Goal: Find specific page/section

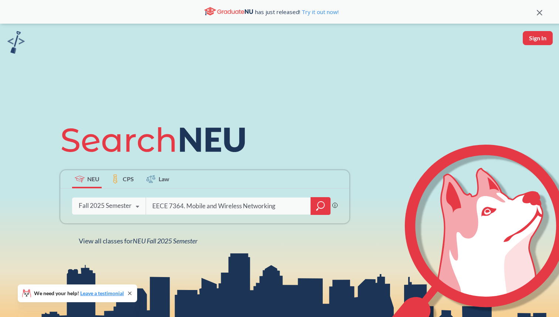
type input "EECE 7364. Mobile and Wireless Networking"
click at [323, 205] on icon "magnifying glass" at bounding box center [320, 206] width 9 height 10
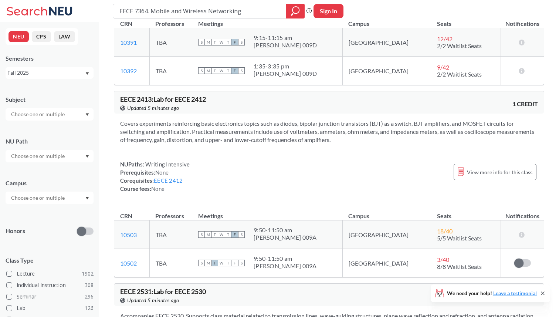
scroll to position [1344, 0]
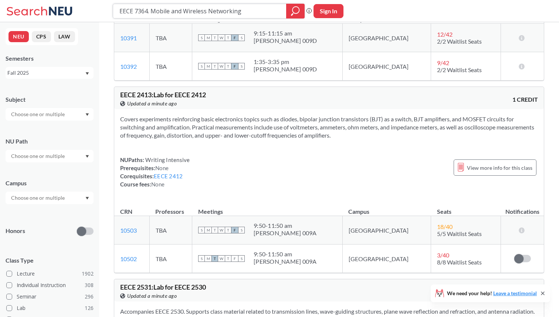
drag, startPoint x: 241, startPoint y: 16, endPoint x: 116, endPoint y: 12, distance: 125.1
click at [117, 12] on div "EECE 7364. Mobile and Wireless Networking" at bounding box center [209, 11] width 192 height 15
paste input "223. Riemannian Optimization"
type input "EECE 7223. Riemannian Optimization"
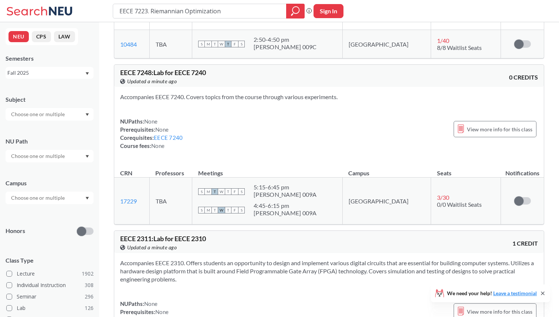
scroll to position [222, 0]
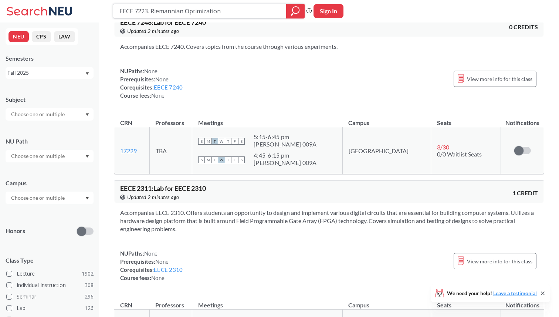
drag, startPoint x: 210, startPoint y: 11, endPoint x: 85, endPoint y: 11, distance: 124.7
click at [86, 11] on div "EECE 7223. Riemannian Optimization Phrase search guarantees the exact search ap…" at bounding box center [279, 11] width 559 height 22
paste input "5639"
type input "EECE 5639"
